Goal: Task Accomplishment & Management: Use online tool/utility

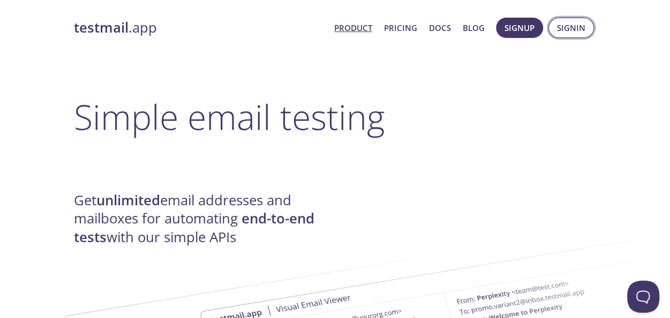
click at [565, 21] on span "Signin" at bounding box center [571, 28] width 28 height 14
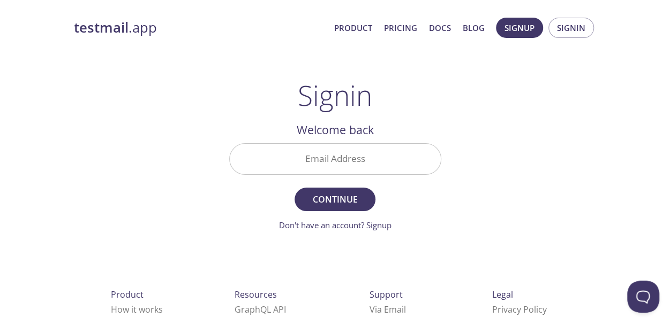
click at [319, 163] on input "Email Address" at bounding box center [335, 159] width 211 height 31
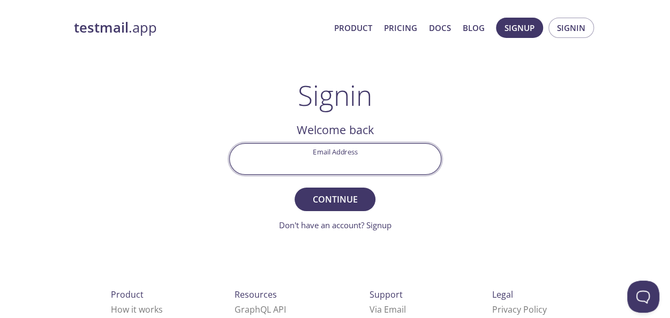
type input "[EMAIL_ADDRESS][DOMAIN_NAME]"
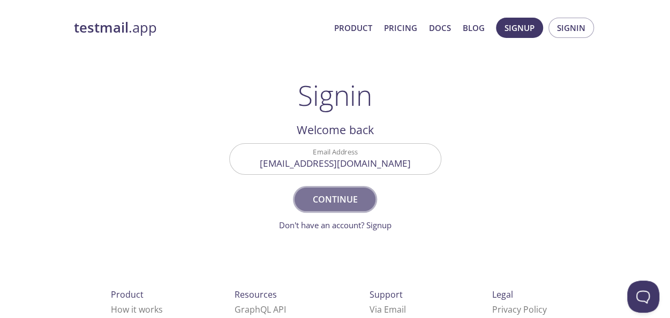
click at [308, 203] on span "Continue" at bounding box center [334, 199] width 57 height 15
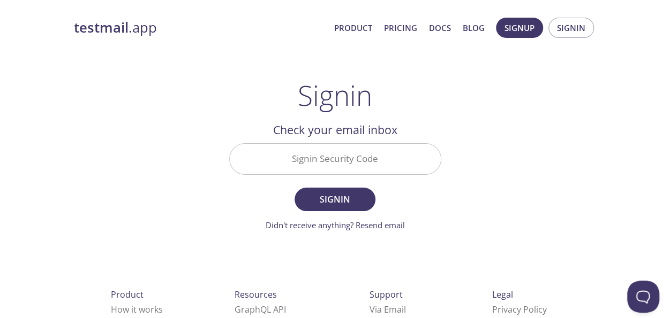
click at [326, 161] on input "Signin Security Code" at bounding box center [335, 159] width 211 height 31
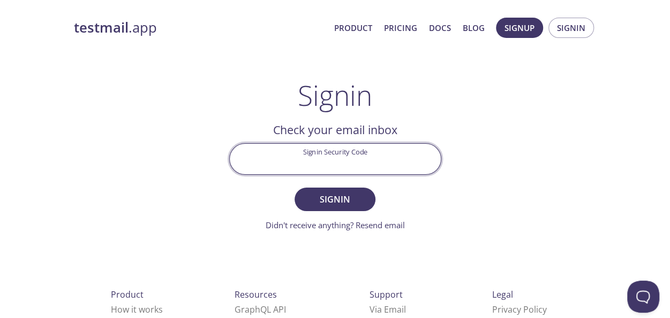
click at [326, 161] on input "Signin Security Code" at bounding box center [335, 159] width 211 height 31
paste input "KT25Q8B"
type input "KT25Q8B"
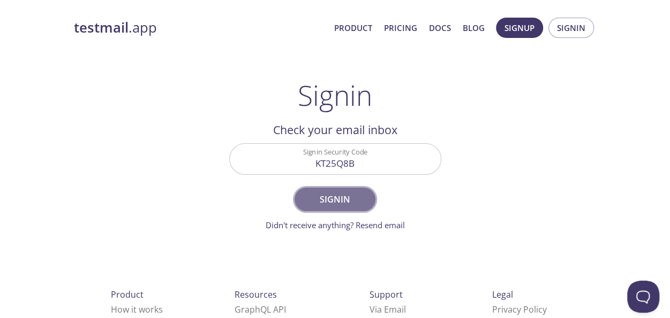
click at [310, 200] on span "Signin" at bounding box center [334, 199] width 57 height 15
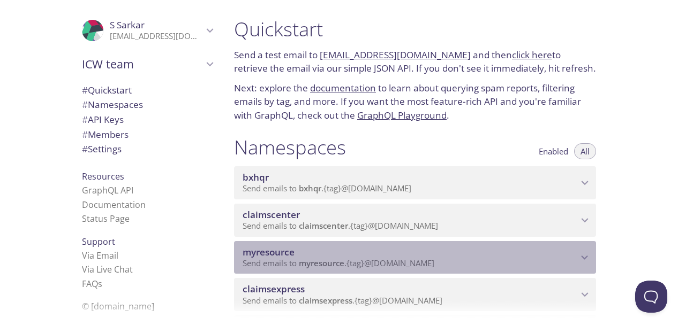
click at [568, 253] on span "myresource" at bounding box center [409, 253] width 335 height 12
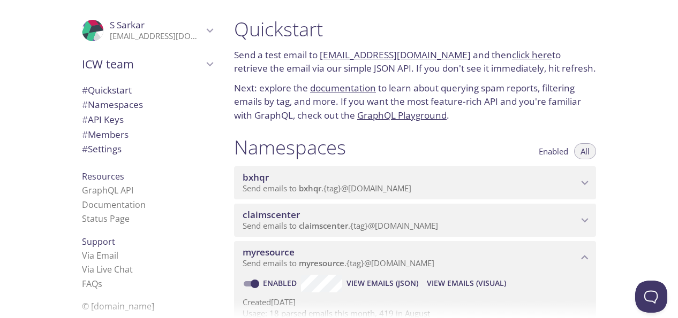
click at [491, 281] on span "View Emails (Visual)" at bounding box center [466, 283] width 79 height 13
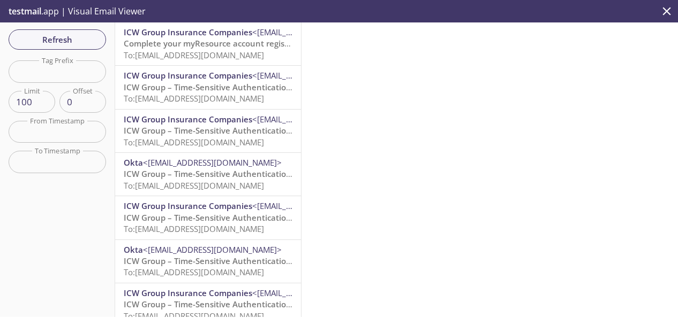
click at [65, 40] on span "Refresh" at bounding box center [57, 40] width 80 height 14
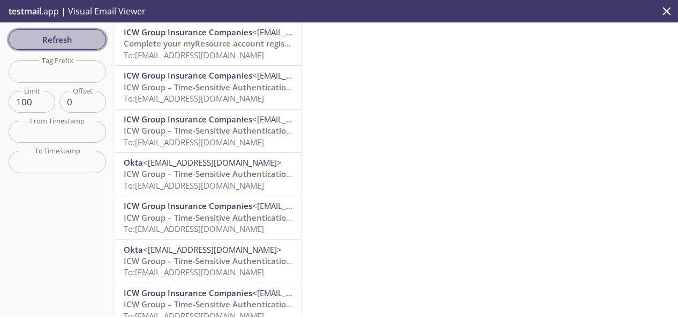
click at [66, 39] on span "Refresh" at bounding box center [57, 40] width 80 height 14
click at [66, 39] on div "Refresh Filters Tag Prefix Tag Prefix Limit 100 Limit Offset 0 Offset From Time…" at bounding box center [57, 169] width 115 height 295
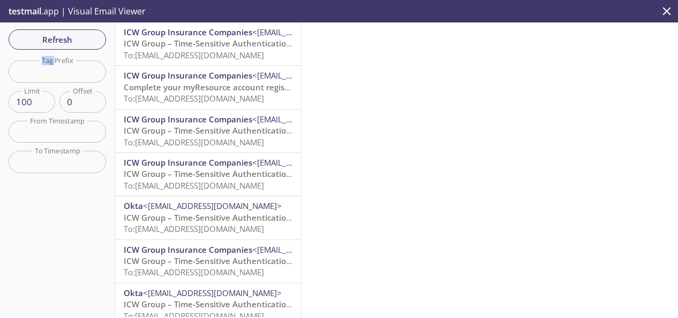
click at [210, 42] on span "ICW Group – Time-Sensitive Authentication Code" at bounding box center [218, 43] width 189 height 11
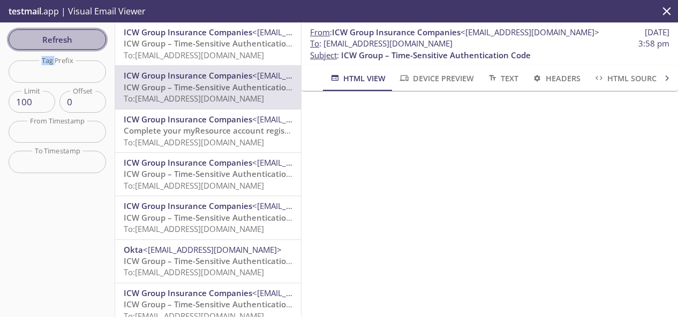
click at [42, 35] on span "Refresh" at bounding box center [57, 40] width 80 height 14
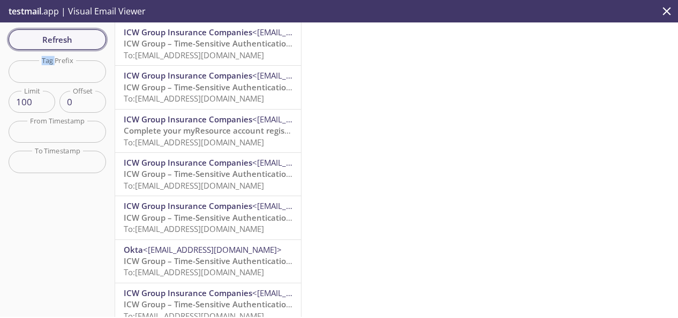
click at [62, 40] on span "Refresh" at bounding box center [57, 40] width 80 height 14
click at [181, 49] on span "ICW Group – Time-Sensitive Authentication Code" at bounding box center [218, 43] width 189 height 11
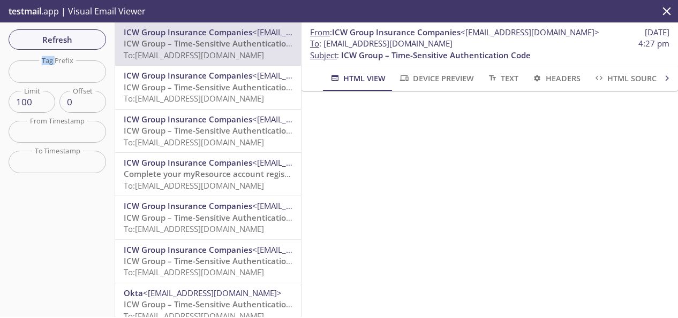
drag, startPoint x: 503, startPoint y: 43, endPoint x: 324, endPoint y: 44, distance: 178.2
click at [324, 44] on span "To : [EMAIL_ADDRESS][DOMAIN_NAME] 4:27 pm" at bounding box center [489, 43] width 359 height 11
copy span "[EMAIL_ADDRESS][DOMAIN_NAME]"
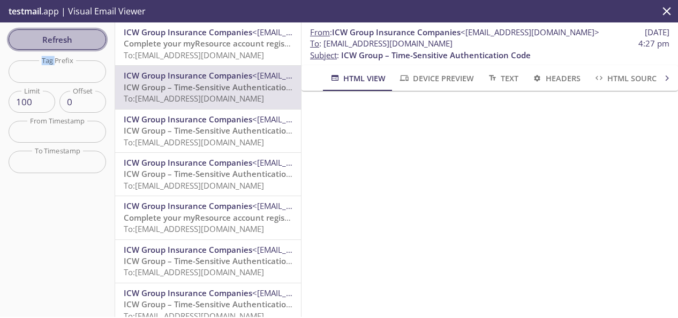
click at [52, 35] on span "Refresh" at bounding box center [57, 40] width 80 height 14
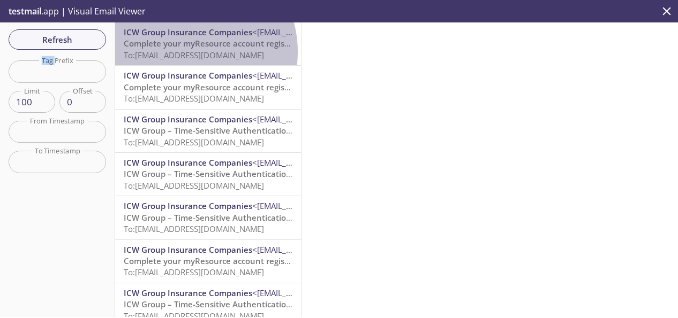
click at [184, 52] on span "To: [EMAIL_ADDRESS][DOMAIN_NAME]" at bounding box center [194, 55] width 140 height 11
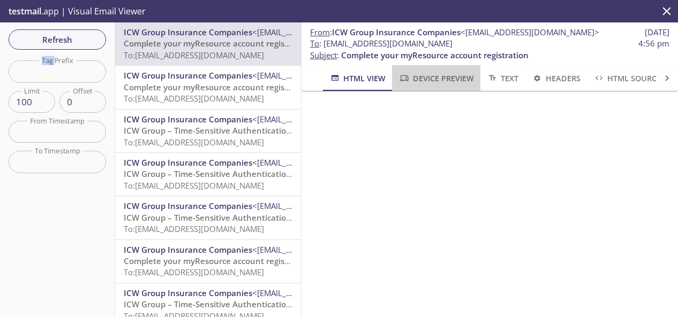
click at [437, 78] on span "Device Preview" at bounding box center [435, 78] width 75 height 13
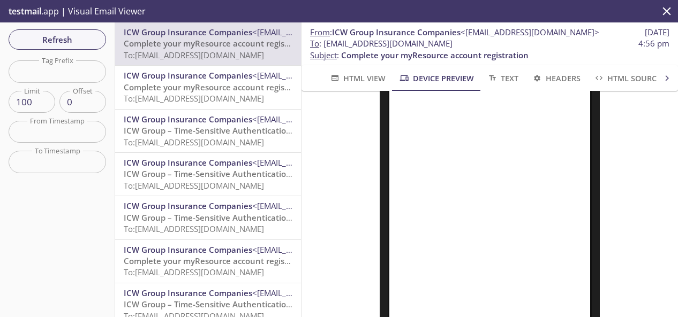
scroll to position [107, 0]
drag, startPoint x: 501, startPoint y: 44, endPoint x: 325, endPoint y: 45, distance: 176.6
click at [325, 45] on span "To : [EMAIL_ADDRESS][DOMAIN_NAME] 4:56 pm" at bounding box center [489, 43] width 359 height 11
copy span "[EMAIL_ADDRESS][DOMAIN_NAME]"
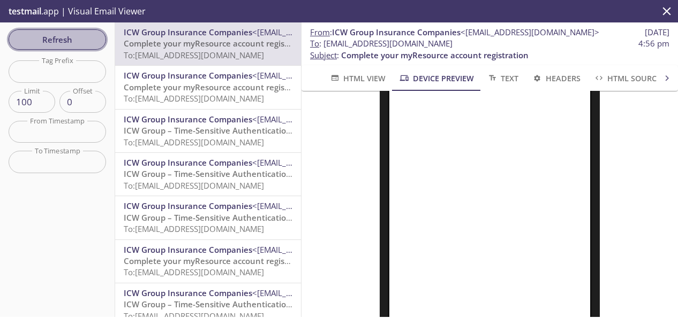
click at [67, 33] on span "Refresh" at bounding box center [57, 40] width 80 height 14
click at [67, 33] on div "Refresh Filters Tag Prefix Tag Prefix Limit 100 Limit Offset 0 Offset From Time…" at bounding box center [57, 169] width 115 height 295
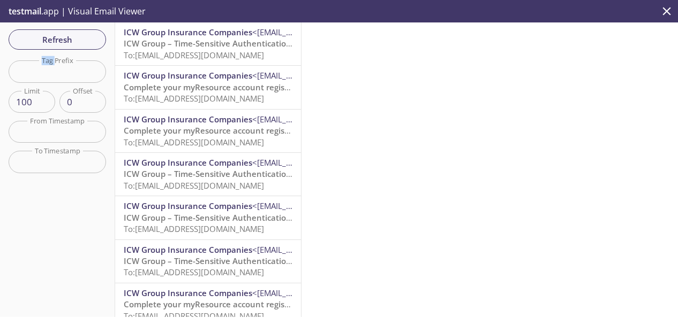
click at [222, 47] on span "ICW Group – Time-Sensitive Authentication Code" at bounding box center [218, 43] width 189 height 11
